Goal: Information Seeking & Learning: Learn about a topic

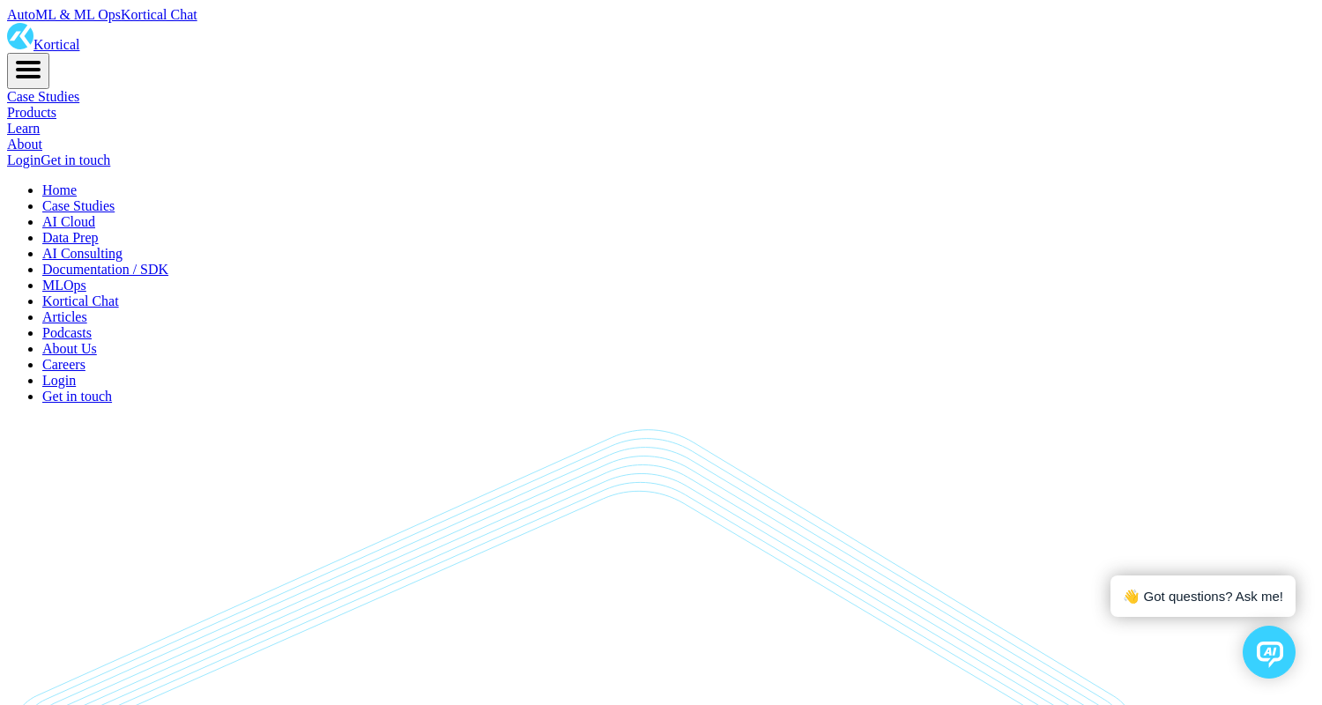
scroll to position [12915, 0]
